Goal: Task Accomplishment & Management: Use online tool/utility

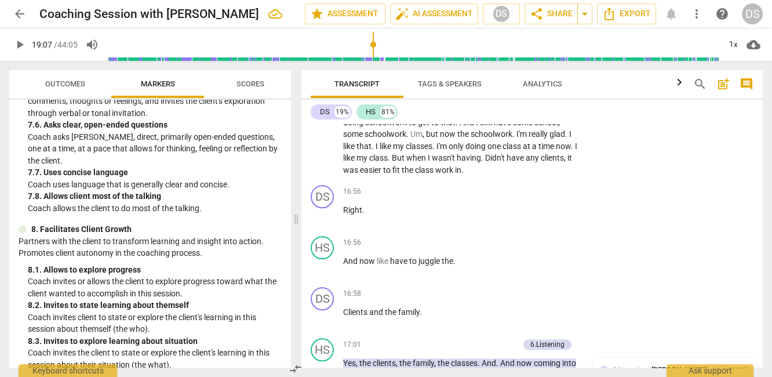
scroll to position [5452, 0]
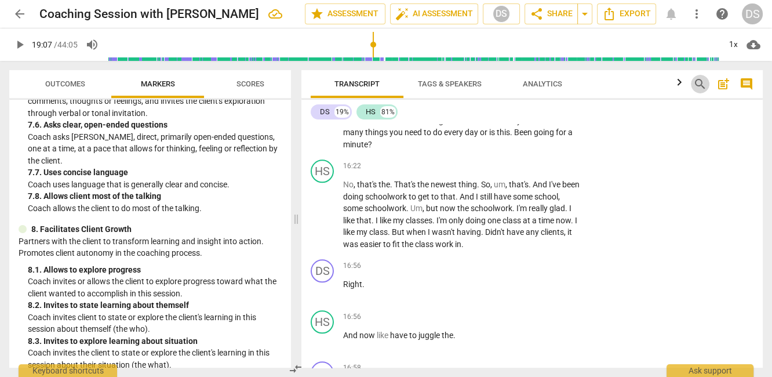
click at [702, 82] on span "search" at bounding box center [700, 84] width 14 height 14
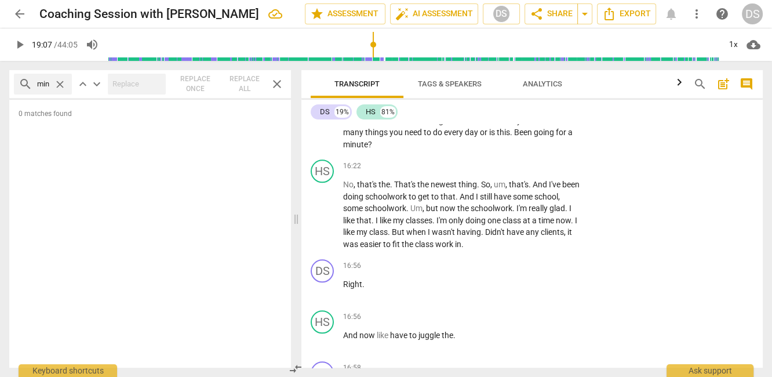
scroll to position [0, 4]
type input "mind"
click at [697, 79] on span "search" at bounding box center [700, 84] width 14 height 14
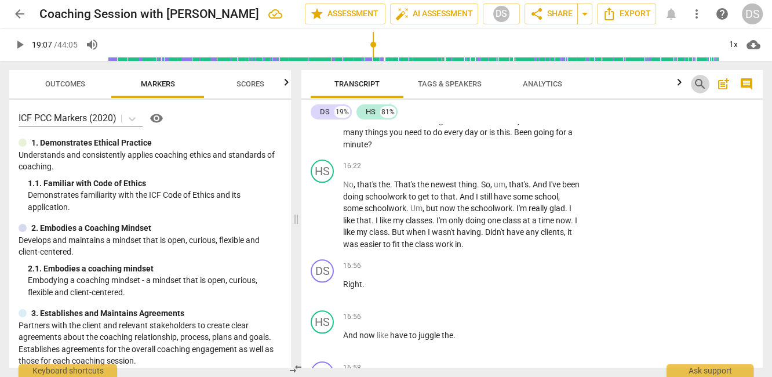
click at [698, 89] on span "search" at bounding box center [700, 84] width 14 height 14
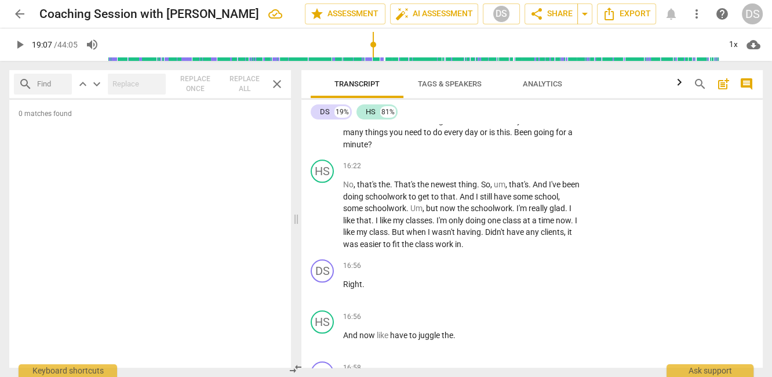
click at [34, 113] on span "0 matches found" at bounding box center [150, 118] width 282 height 19
click at [94, 112] on span "0 matches found" at bounding box center [150, 118] width 282 height 19
click at [52, 85] on input "text" at bounding box center [52, 84] width 30 height 19
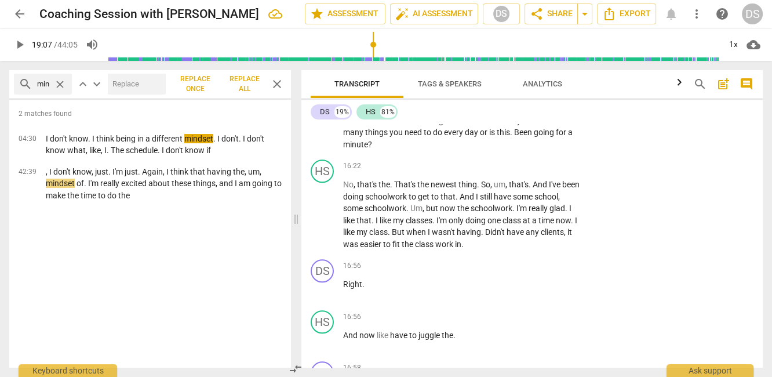
click at [48, 79] on input "mindset" at bounding box center [43, 84] width 12 height 19
click at [51, 85] on div "search mindset close" at bounding box center [43, 84] width 58 height 21
click at [47, 83] on input "mindset" at bounding box center [43, 84] width 12 height 19
click at [53, 85] on div "search dset close" at bounding box center [43, 84] width 58 height 21
click at [41, 78] on input "dset" at bounding box center [43, 84] width 12 height 19
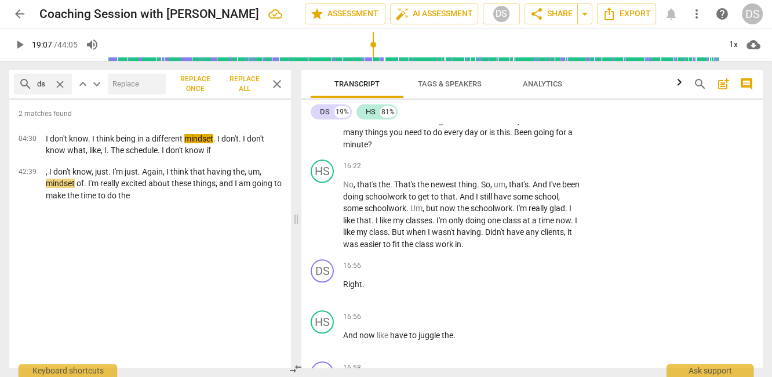
type input "d"
type input "mind"
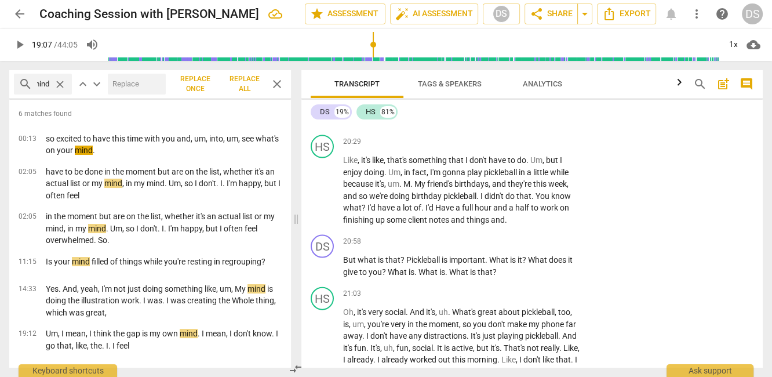
scroll to position [0, 0]
click at [418, 212] on span "of" at bounding box center [418, 207] width 8 height 9
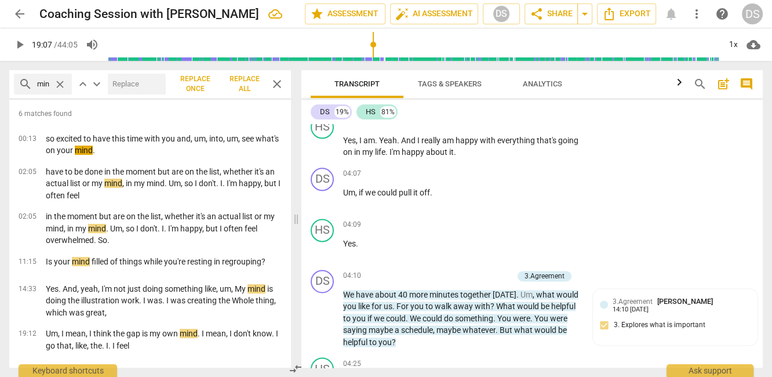
scroll to position [1138, 0]
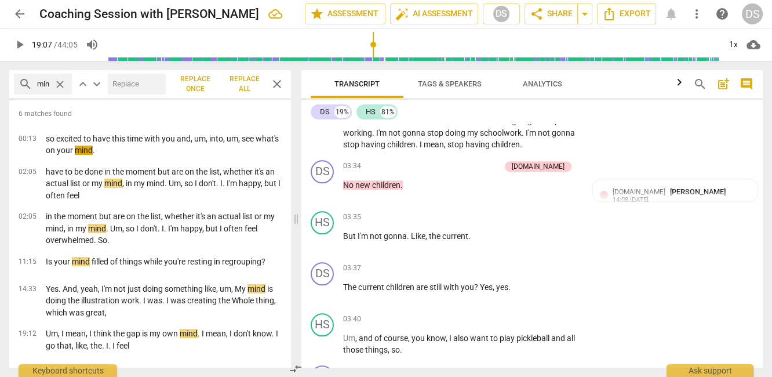
click at [753, 12] on div "DS" at bounding box center [752, 13] width 21 height 21
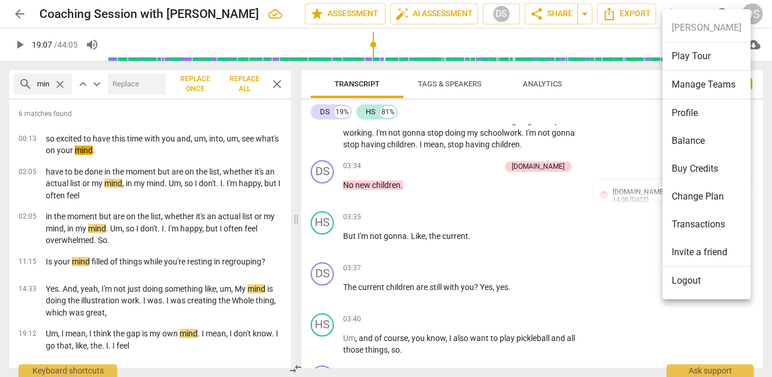
click at [477, 198] on div at bounding box center [386, 188] width 772 height 377
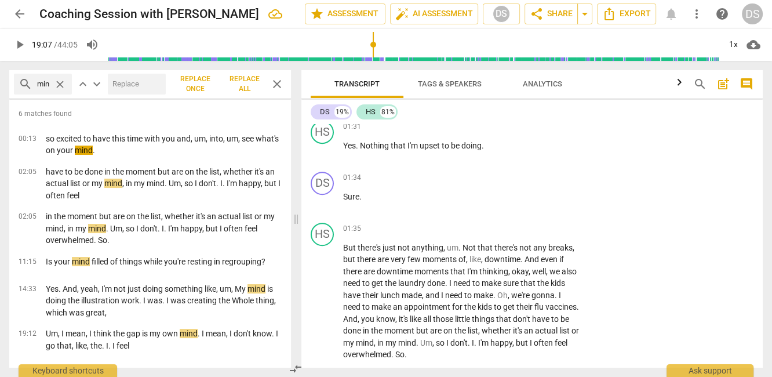
scroll to position [591, 0]
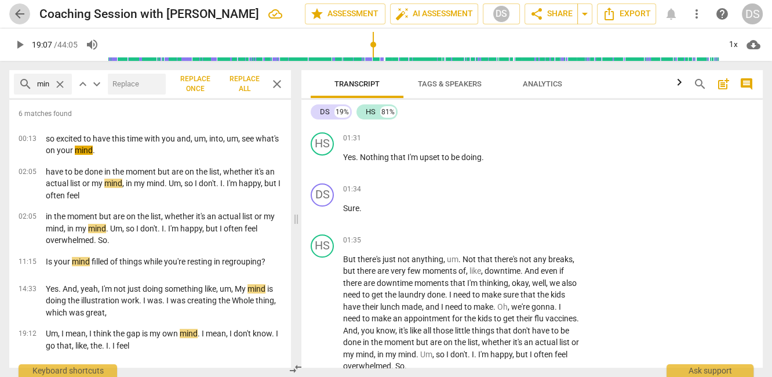
click at [18, 14] on span "arrow_back" at bounding box center [20, 14] width 14 height 14
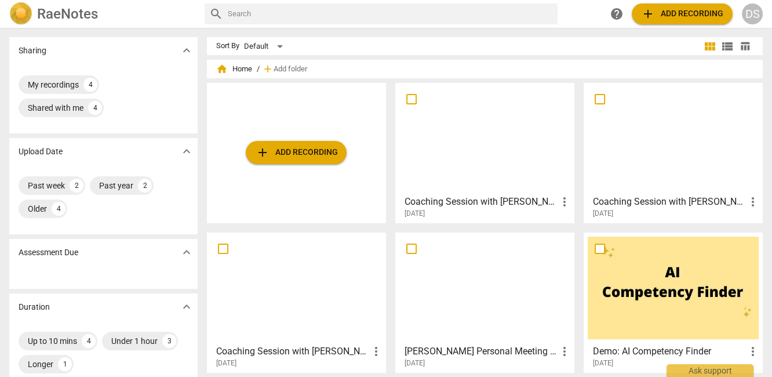
click at [516, 123] on div at bounding box center [484, 138] width 171 height 103
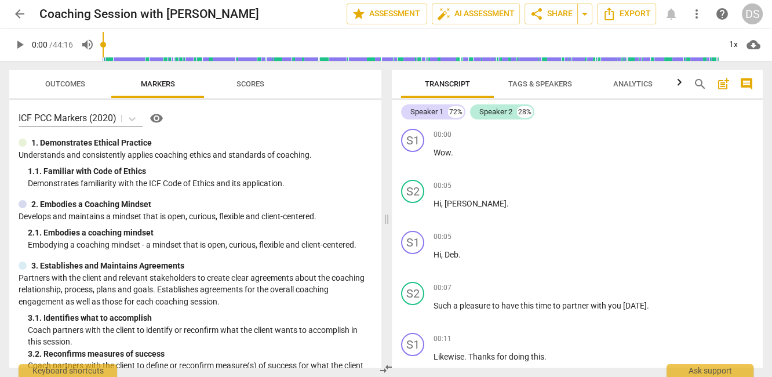
click at [562, 82] on span "Tags & Speakers" at bounding box center [540, 83] width 64 height 9
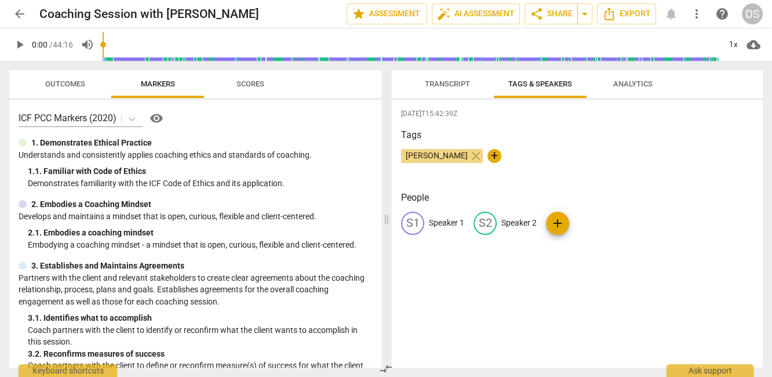
click at [437, 84] on span "Transcript" at bounding box center [447, 83] width 45 height 9
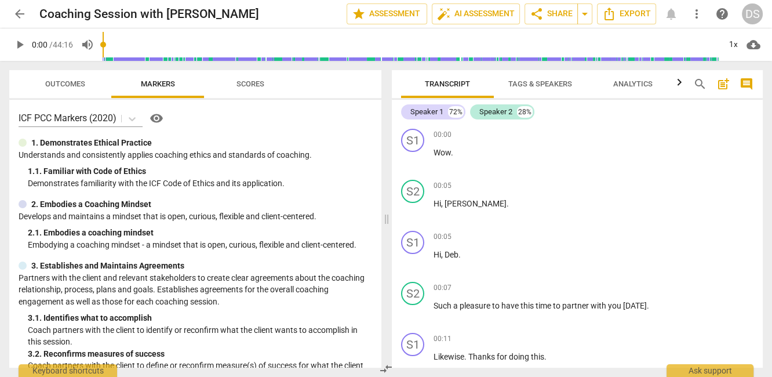
click at [534, 86] on span "Tags & Speakers" at bounding box center [540, 83] width 64 height 9
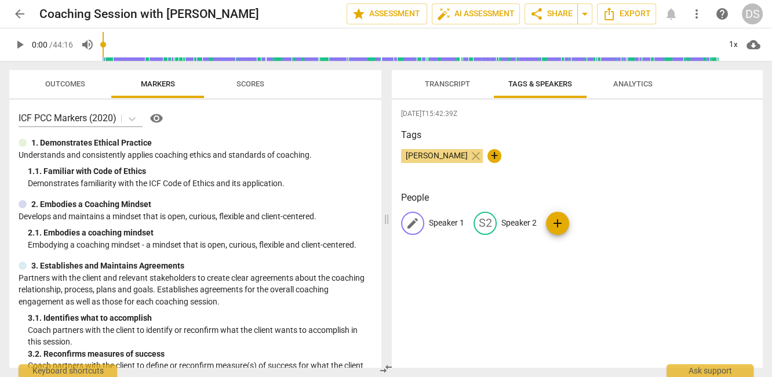
click at [410, 222] on span "edit" at bounding box center [413, 223] width 14 height 14
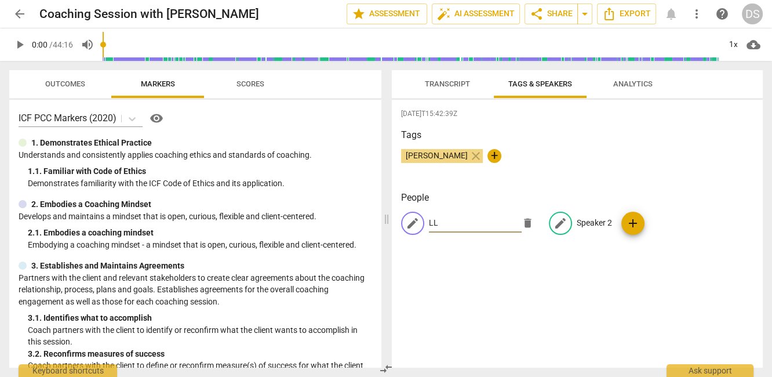
type input "LL"
click at [581, 221] on p "Speaker 2" at bounding box center [594, 223] width 35 height 12
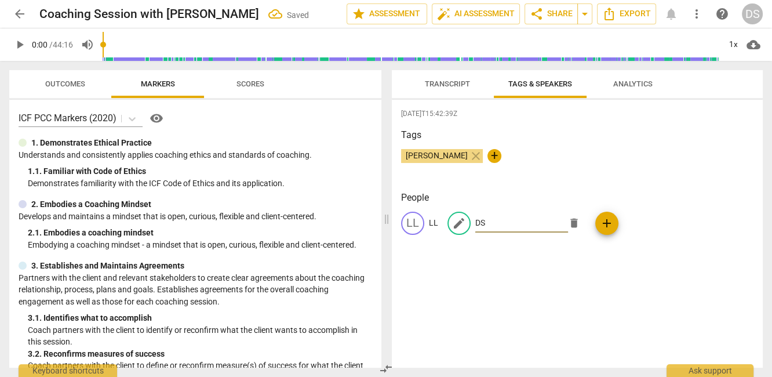
type input "DS"
click at [650, 271] on div "[DATE]T15:42:39Z Tags [PERSON_NAME] close + People LL LL edit DS delete add" at bounding box center [577, 234] width 371 height 268
click at [448, 85] on span "Transcript" at bounding box center [447, 83] width 45 height 9
